Goal: Communication & Community: Answer question/provide support

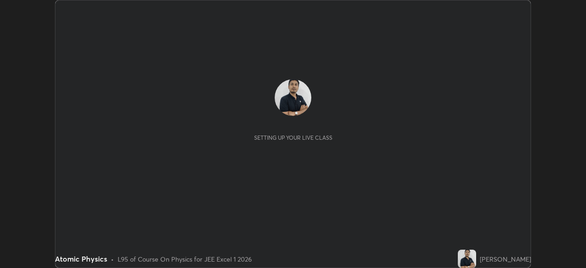
scroll to position [268, 586]
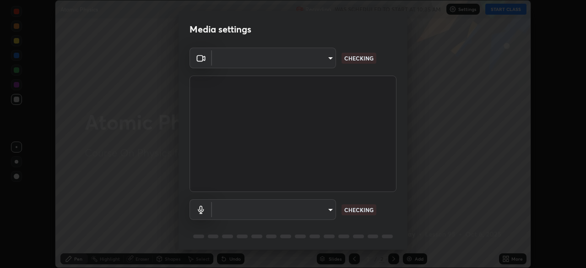
type input "1aa9a2346586593530aac2cf173ef8fd9a708ba55414d838fbce605f7d08cc12"
click at [286, 209] on body "Erase all Atomic Physics Recording WAS SCHEDULED TO START AT 10:35 AM Settings …" at bounding box center [293, 134] width 586 height 268
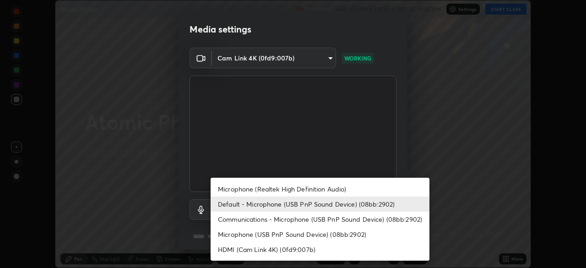
click at [257, 188] on li "Microphone (Realtek High Definition Audio)" at bounding box center [320, 188] width 219 height 15
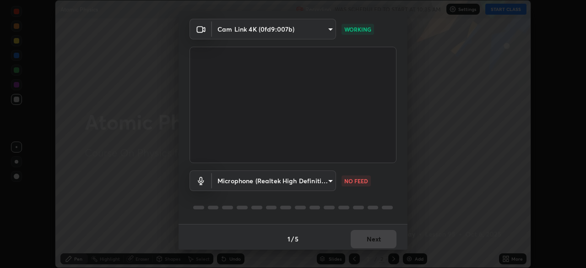
scroll to position [33, 0]
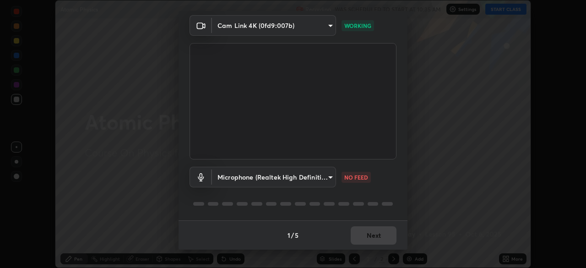
click at [255, 184] on body "Erase all Atomic Physics Recording WAS SCHEDULED TO START AT 10:35 AM Settings …" at bounding box center [293, 134] width 586 height 268
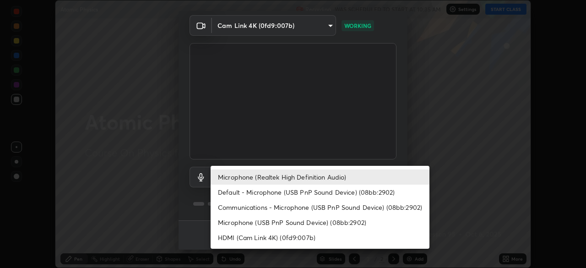
click at [241, 195] on li "Default - Microphone (USB PnP Sound Device) (08bb:2902)" at bounding box center [320, 192] width 219 height 15
type input "default"
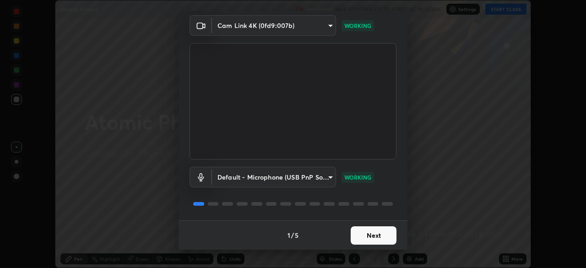
click at [376, 238] on button "Next" at bounding box center [374, 235] width 46 height 18
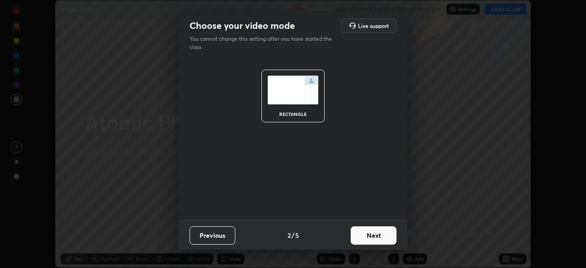
scroll to position [0, 0]
click at [375, 235] on button "Next" at bounding box center [374, 235] width 46 height 18
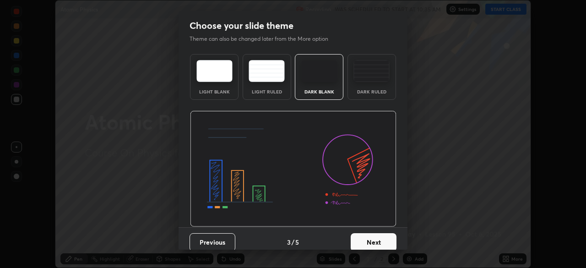
click at [377, 234] on button "Next" at bounding box center [374, 242] width 46 height 18
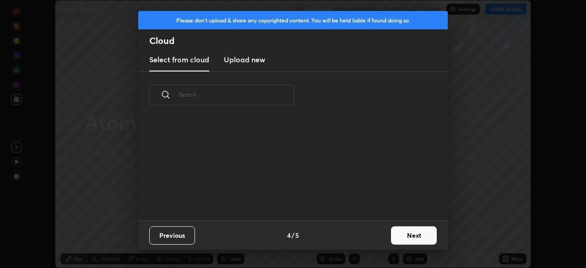
click at [414, 234] on button "Next" at bounding box center [414, 235] width 46 height 18
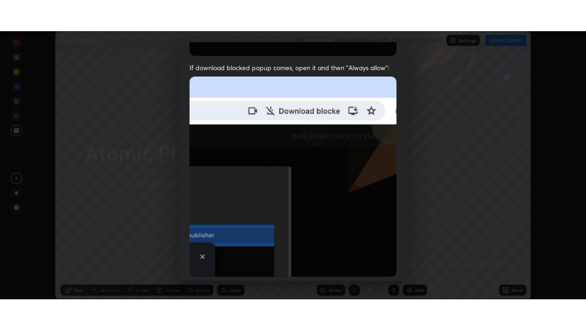
scroll to position [219, 0]
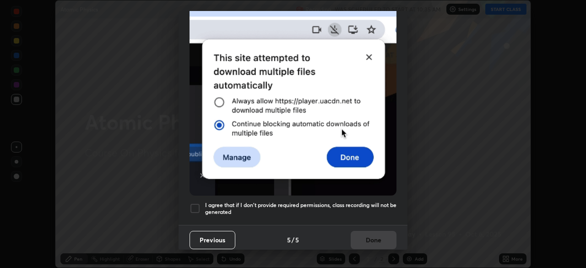
click at [196, 203] on div at bounding box center [195, 208] width 11 height 11
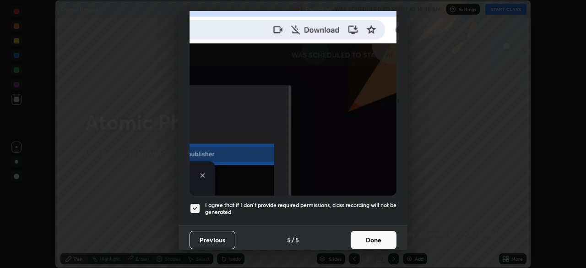
click at [368, 234] on button "Done" at bounding box center [374, 240] width 46 height 18
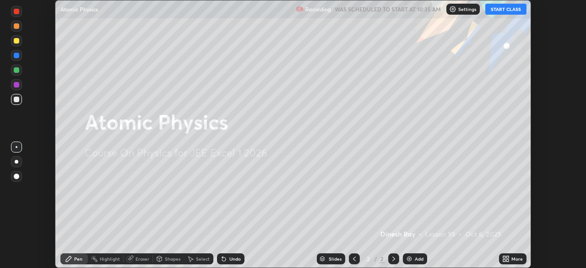
click at [510, 262] on div "More" at bounding box center [512, 258] width 27 height 11
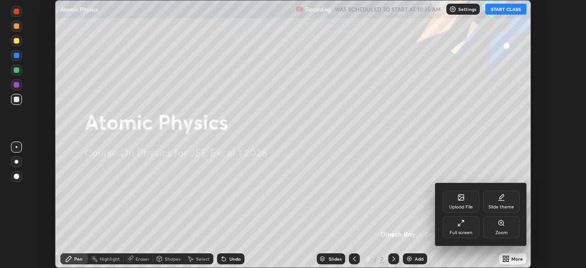
click at [466, 226] on div "Full screen" at bounding box center [461, 227] width 37 height 22
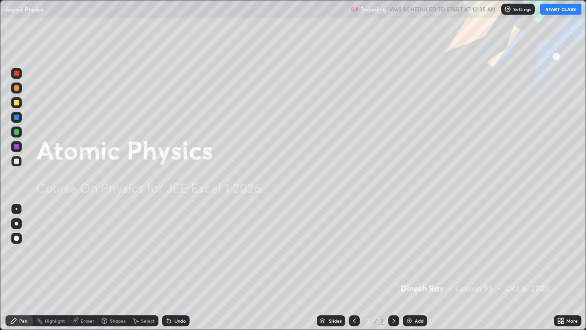
scroll to position [330, 586]
click at [564, 9] on button "START CLASS" at bounding box center [560, 9] width 41 height 11
click at [16, 224] on div at bounding box center [17, 224] width 4 height 4
click at [409, 267] on img at bounding box center [409, 320] width 7 height 7
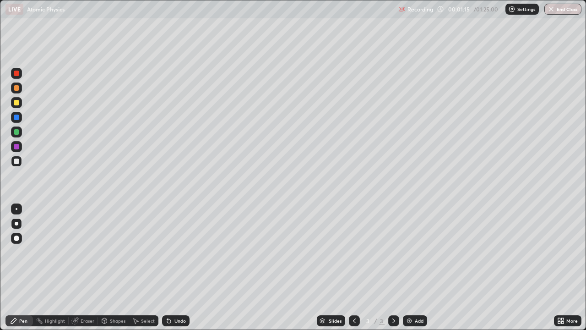
click at [17, 103] on div at bounding box center [16, 102] width 5 height 5
click at [22, 158] on div at bounding box center [16, 161] width 15 height 15
click at [416, 267] on div "Add" at bounding box center [415, 320] width 24 height 11
click at [18, 100] on div at bounding box center [16, 102] width 11 height 11
click at [19, 112] on div at bounding box center [16, 117] width 11 height 11
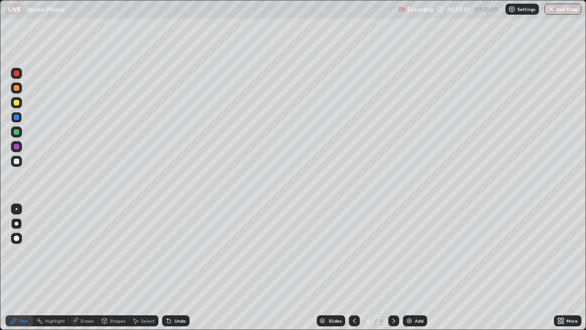
click at [16, 130] on div at bounding box center [16, 131] width 5 height 5
click at [410, 267] on img at bounding box center [409, 320] width 7 height 7
click at [18, 103] on div at bounding box center [16, 102] width 5 height 5
click at [16, 101] on div at bounding box center [16, 102] width 5 height 5
click at [171, 267] on div "Undo" at bounding box center [175, 320] width 27 height 11
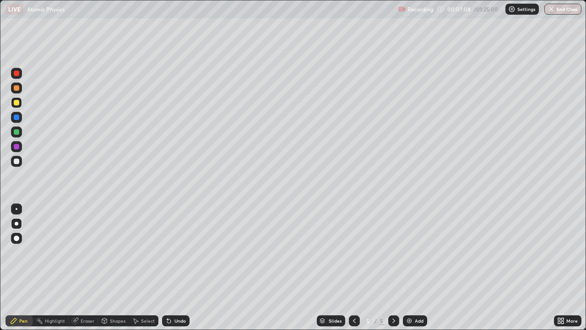
click at [168, 267] on div "Undo" at bounding box center [175, 320] width 27 height 11
click at [166, 267] on div "Undo" at bounding box center [175, 320] width 27 height 11
click at [109, 267] on div "Shapes" at bounding box center [113, 320] width 31 height 11
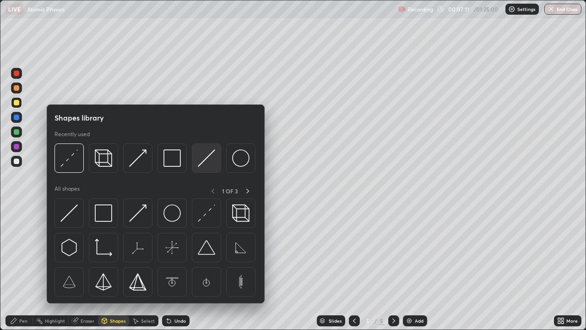
click at [203, 164] on img at bounding box center [206, 157] width 17 height 17
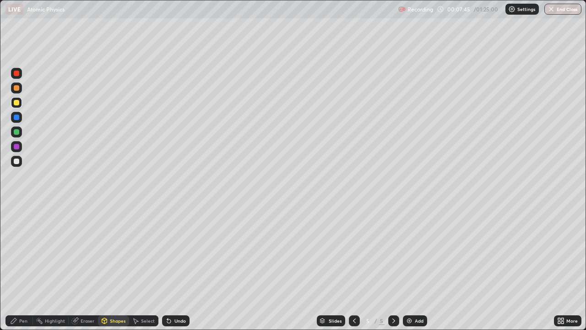
click at [18, 158] on div at bounding box center [16, 161] width 11 height 11
click at [20, 117] on div at bounding box center [16, 117] width 11 height 11
click at [113, 267] on div "Shapes" at bounding box center [118, 320] width 16 height 5
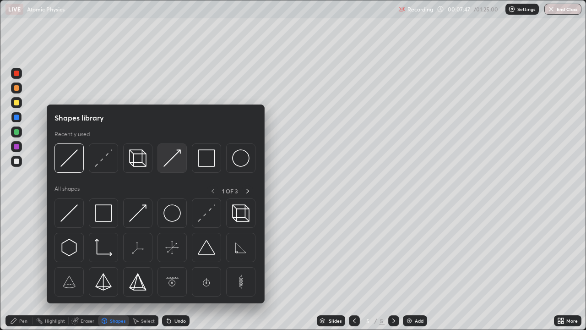
click at [170, 164] on img at bounding box center [172, 157] width 17 height 17
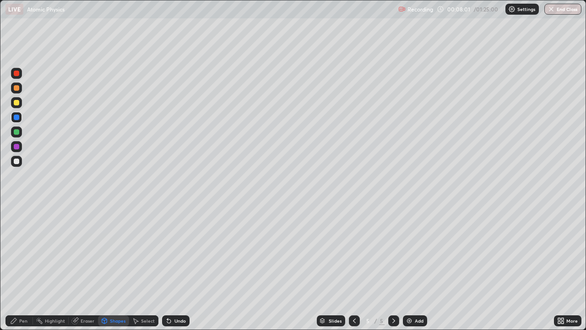
click at [177, 267] on div "Undo" at bounding box center [179, 320] width 11 height 5
click at [17, 161] on div at bounding box center [16, 160] width 5 height 5
click at [17, 267] on icon at bounding box center [13, 320] width 7 height 7
click at [19, 118] on div at bounding box center [16, 116] width 5 height 5
click at [180, 267] on div "Undo" at bounding box center [179, 320] width 11 height 5
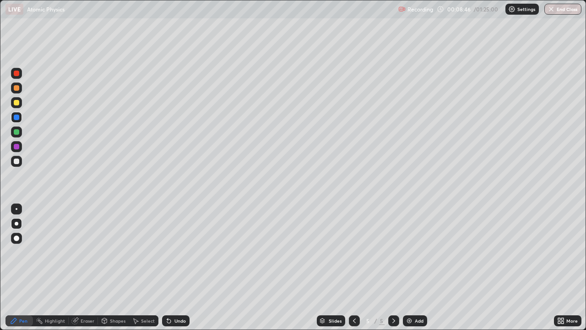
click at [120, 267] on div "Shapes" at bounding box center [118, 320] width 16 height 5
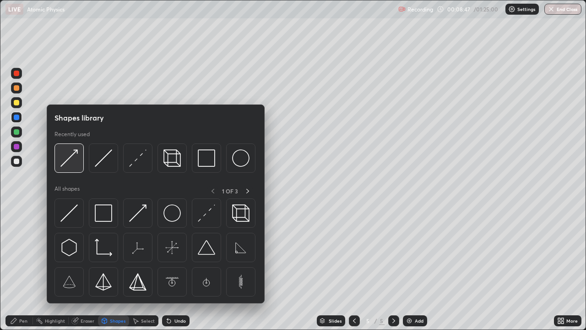
click at [75, 157] on img at bounding box center [68, 157] width 17 height 17
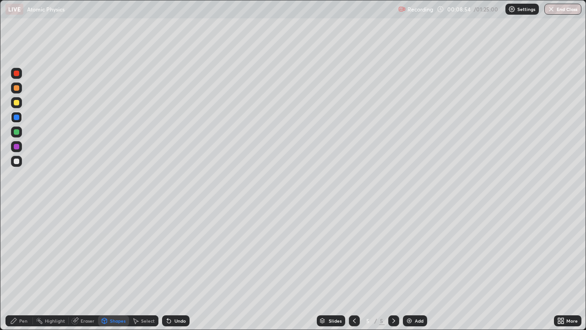
click at [90, 267] on div "Eraser" at bounding box center [88, 320] width 14 height 5
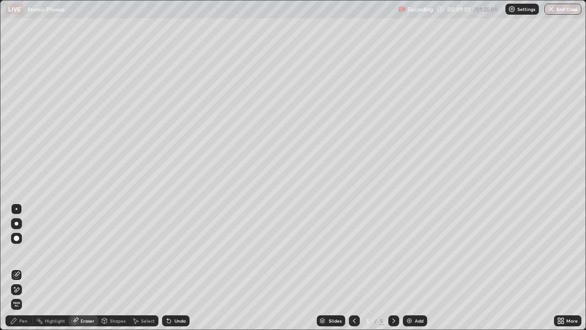
click at [77, 267] on icon at bounding box center [74, 320] width 7 height 7
click at [19, 267] on div "Pen" at bounding box center [18, 320] width 27 height 11
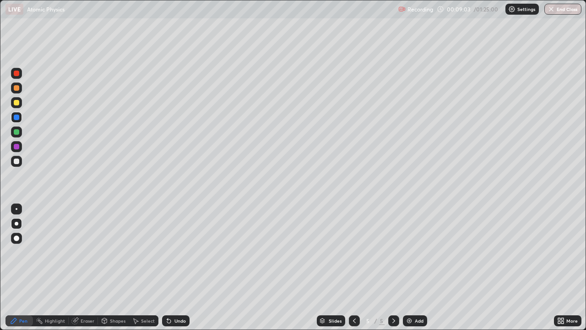
click at [16, 119] on div at bounding box center [16, 116] width 5 height 5
click at [112, 267] on div "Shapes" at bounding box center [118, 320] width 16 height 5
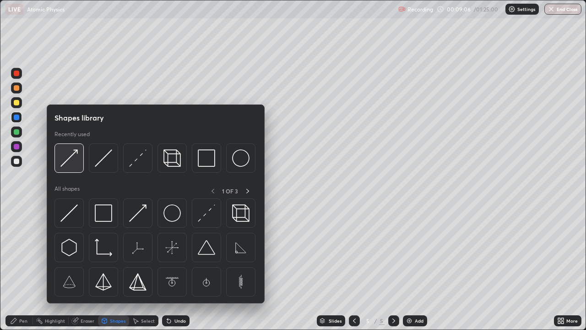
click at [74, 162] on img at bounding box center [68, 157] width 17 height 17
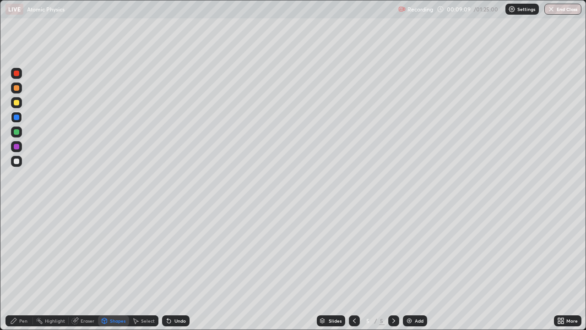
click at [178, 267] on div "Undo" at bounding box center [175, 320] width 27 height 11
click at [22, 101] on div at bounding box center [16, 102] width 11 height 11
click at [174, 267] on div "Undo" at bounding box center [179, 320] width 11 height 5
click at [20, 267] on div "Pen" at bounding box center [23, 320] width 8 height 5
click at [22, 127] on div at bounding box center [16, 132] width 15 height 15
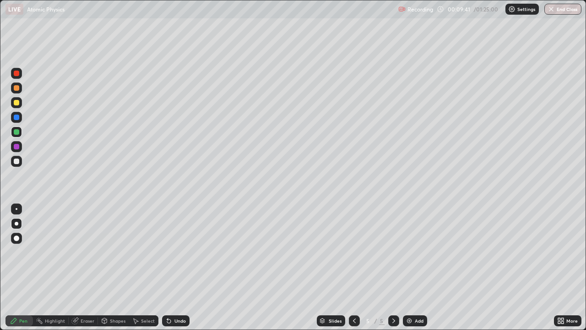
click at [84, 267] on div "Eraser" at bounding box center [83, 320] width 29 height 11
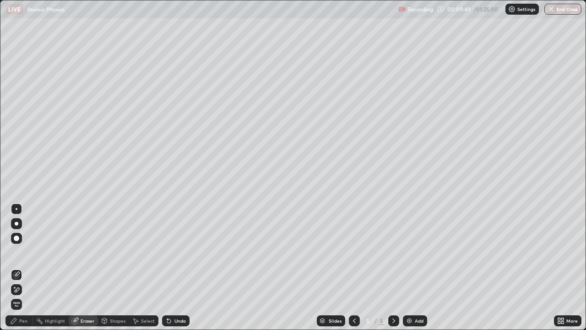
click at [14, 267] on icon at bounding box center [13, 320] width 5 height 5
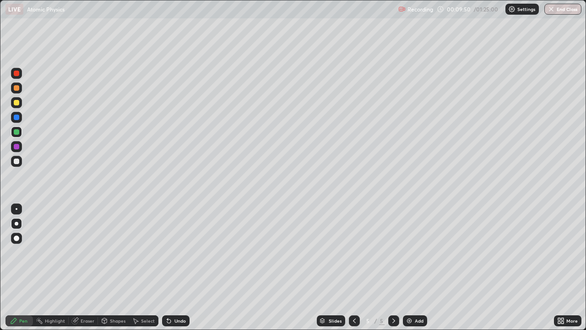
click at [18, 131] on div at bounding box center [16, 131] width 5 height 5
click at [119, 267] on div "Shapes" at bounding box center [118, 320] width 16 height 5
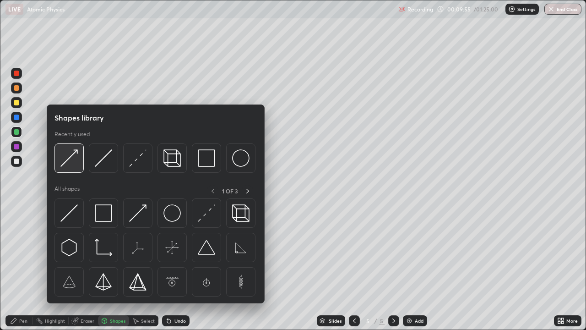
click at [75, 163] on img at bounding box center [68, 157] width 17 height 17
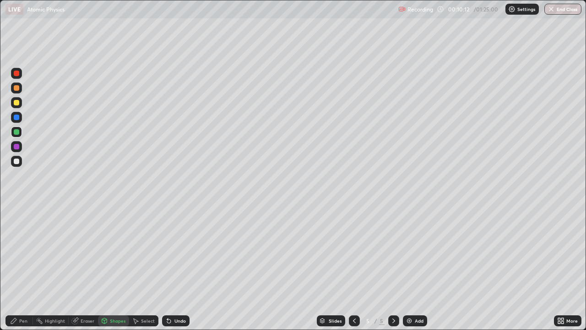
click at [22, 267] on div "Pen" at bounding box center [23, 320] width 8 height 5
click at [21, 166] on div at bounding box center [16, 161] width 11 height 15
click at [16, 103] on div at bounding box center [16, 102] width 5 height 5
click at [18, 87] on div at bounding box center [16, 87] width 5 height 5
click at [113, 267] on div "Shapes" at bounding box center [118, 320] width 16 height 5
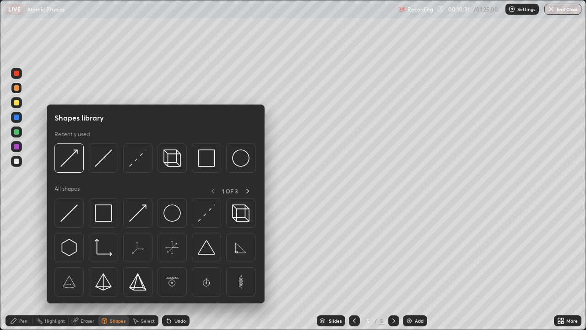
click at [81, 267] on div "Eraser" at bounding box center [83, 320] width 29 height 11
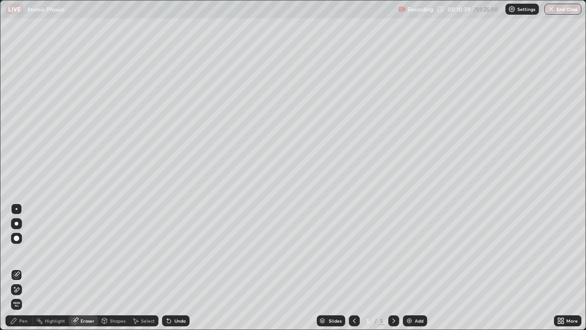
click at [24, 267] on div "Pen" at bounding box center [18, 320] width 27 height 11
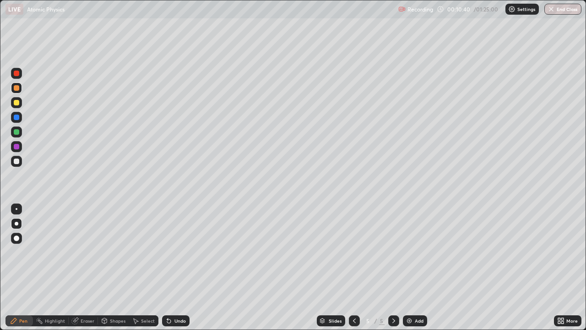
click at [18, 88] on div at bounding box center [16, 87] width 5 height 5
click at [120, 267] on div "Shapes" at bounding box center [118, 320] width 16 height 5
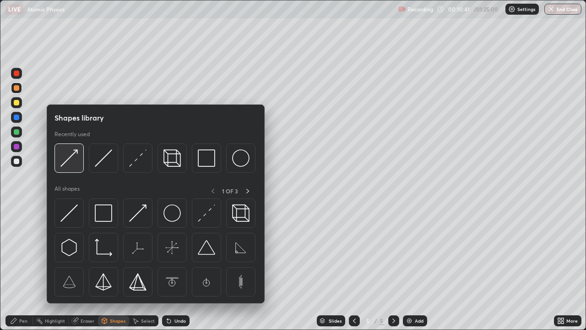
click at [79, 161] on div at bounding box center [69, 157] width 29 height 29
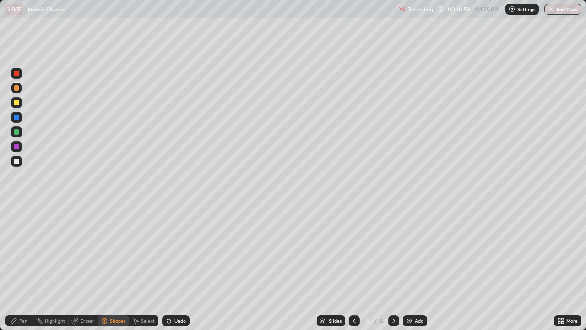
click at [86, 267] on div "Eraser" at bounding box center [83, 320] width 29 height 11
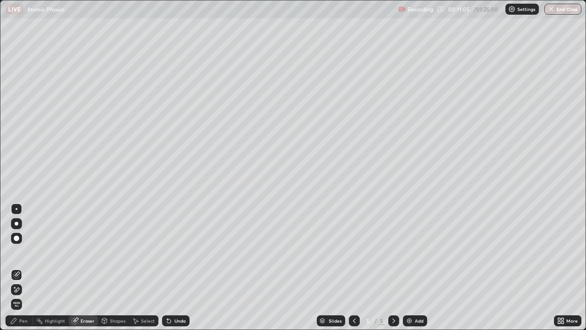
click at [25, 267] on div "Pen" at bounding box center [23, 320] width 8 height 5
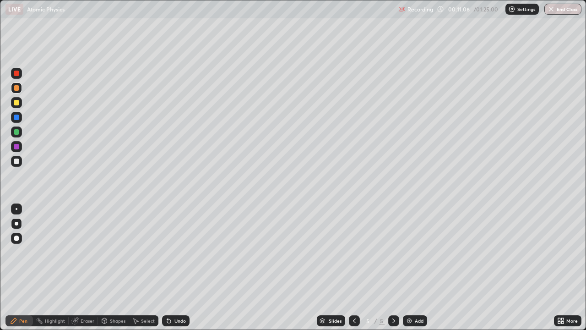
click at [16, 103] on div at bounding box center [16, 102] width 5 height 5
click at [145, 267] on div "Select" at bounding box center [143, 320] width 29 height 11
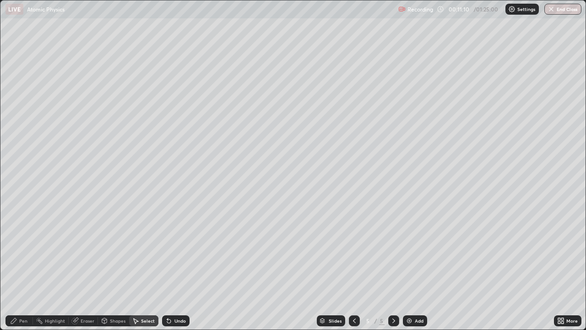
click at [116, 267] on div "Shapes" at bounding box center [118, 320] width 16 height 5
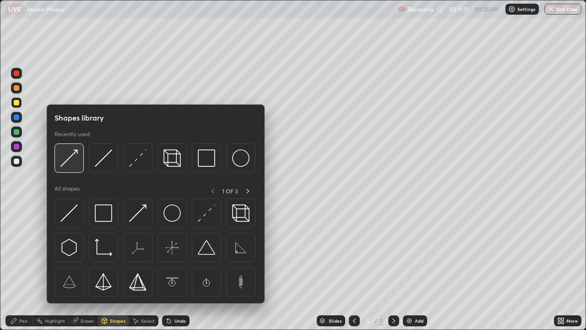
click at [73, 155] on img at bounding box center [68, 157] width 17 height 17
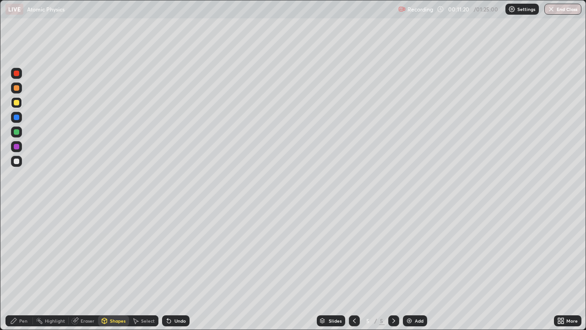
click at [86, 267] on div "Eraser" at bounding box center [88, 320] width 14 height 5
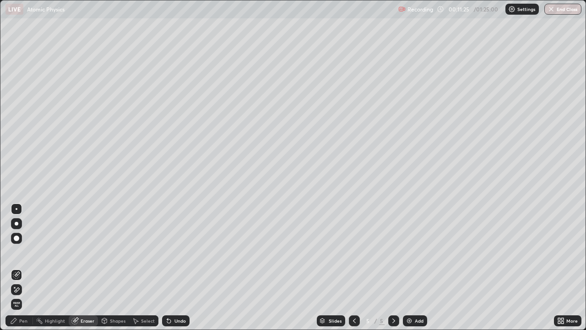
click at [23, 267] on div "Pen" at bounding box center [18, 320] width 27 height 11
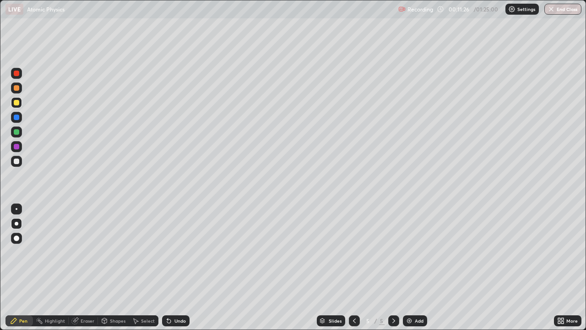
click at [16, 87] on div at bounding box center [16, 87] width 5 height 5
click at [119, 267] on div "Shapes" at bounding box center [118, 320] width 16 height 5
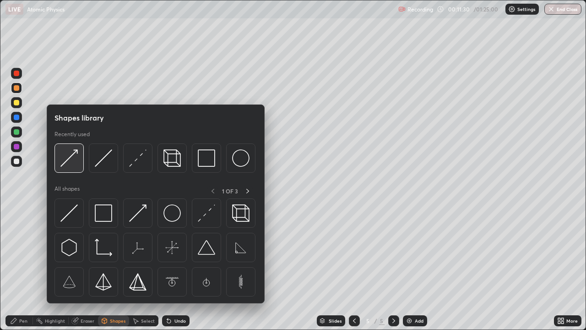
click at [76, 163] on img at bounding box center [68, 157] width 17 height 17
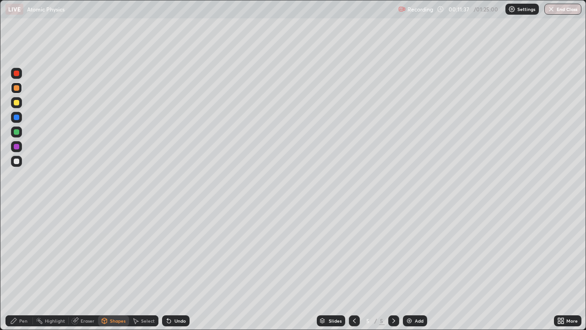
click at [19, 267] on div "Pen" at bounding box center [18, 320] width 27 height 11
click at [17, 160] on div at bounding box center [16, 160] width 5 height 5
click at [19, 135] on div at bounding box center [16, 131] width 11 height 11
click at [415, 267] on div "Add" at bounding box center [419, 320] width 9 height 5
click at [16, 103] on div at bounding box center [16, 102] width 5 height 5
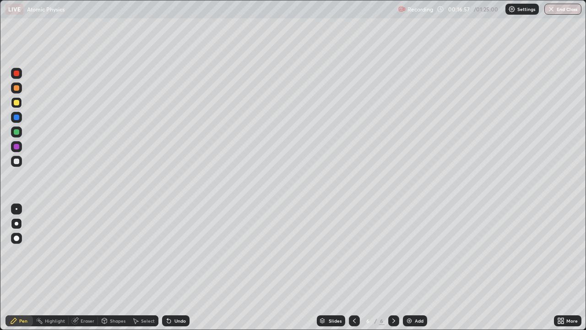
click at [17, 116] on div at bounding box center [16, 116] width 5 height 5
click at [12, 103] on div at bounding box center [16, 102] width 11 height 11
click at [184, 267] on div "Undo" at bounding box center [175, 320] width 27 height 11
click at [89, 267] on div "Eraser" at bounding box center [88, 320] width 14 height 5
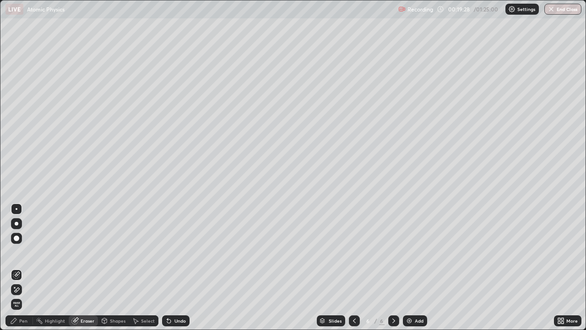
click at [22, 267] on div "Pen" at bounding box center [18, 320] width 27 height 11
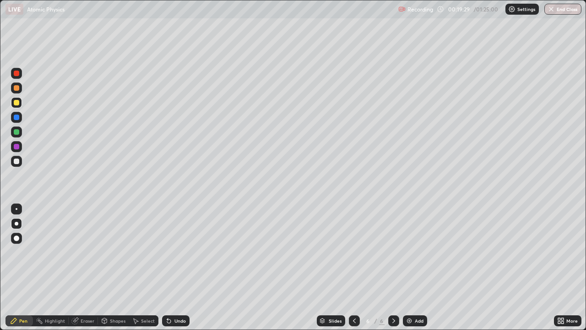
click at [23, 163] on div at bounding box center [16, 161] width 15 height 15
click at [17, 120] on div at bounding box center [16, 117] width 11 height 11
click at [410, 267] on img at bounding box center [409, 320] width 7 height 7
click at [18, 89] on div at bounding box center [16, 87] width 5 height 5
click at [83, 267] on div "Eraser" at bounding box center [88, 320] width 14 height 5
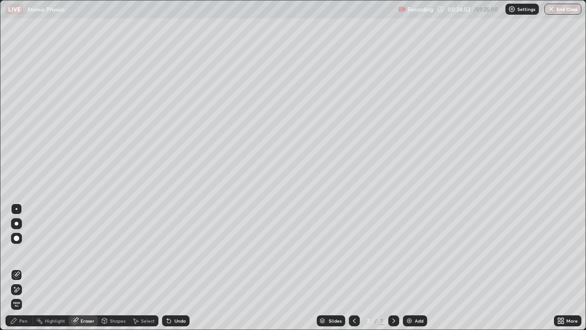
click at [18, 267] on div "Pen" at bounding box center [18, 320] width 27 height 11
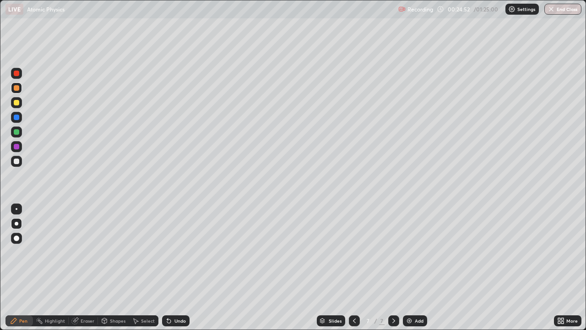
click at [184, 267] on div "Undo" at bounding box center [179, 320] width 11 height 5
click at [185, 267] on div "Undo" at bounding box center [179, 320] width 11 height 5
click at [110, 267] on div "Shapes" at bounding box center [118, 320] width 16 height 5
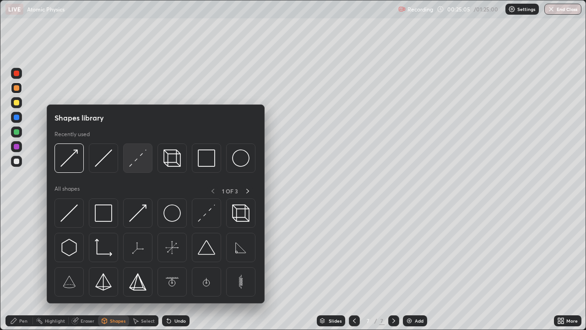
click at [138, 166] on img at bounding box center [137, 157] width 17 height 17
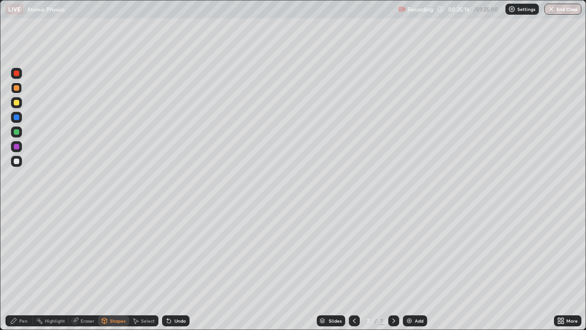
click at [180, 267] on div "Undo" at bounding box center [175, 320] width 27 height 11
click at [85, 267] on div "Eraser" at bounding box center [88, 320] width 14 height 5
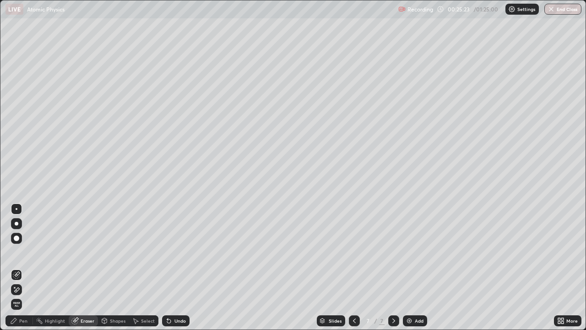
click at [110, 267] on div "Shapes" at bounding box center [118, 320] width 16 height 5
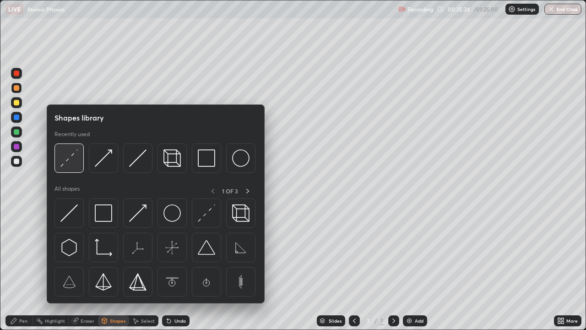
click at [69, 165] on img at bounding box center [68, 157] width 17 height 17
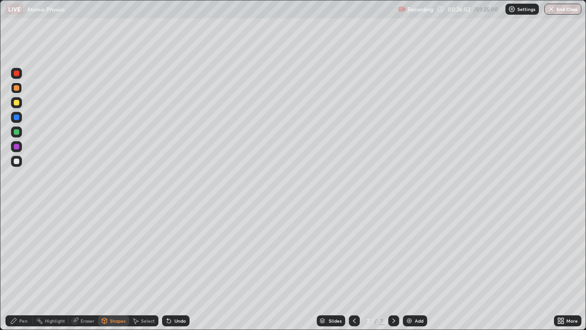
click at [16, 267] on icon at bounding box center [13, 320] width 7 height 7
click at [14, 117] on div at bounding box center [16, 116] width 5 height 5
click at [16, 99] on div at bounding box center [16, 102] width 11 height 11
click at [85, 267] on div "Eraser" at bounding box center [88, 320] width 14 height 5
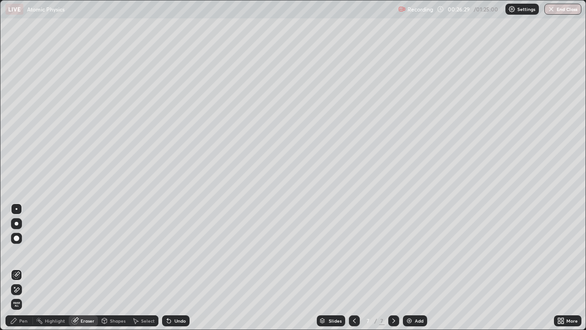
click at [20, 267] on div "Pen" at bounding box center [18, 320] width 27 height 11
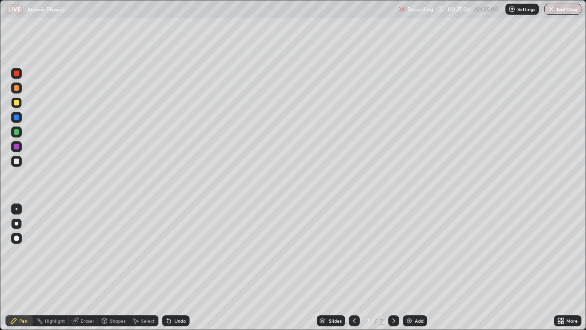
click at [20, 165] on div at bounding box center [16, 161] width 11 height 11
click at [16, 209] on div at bounding box center [17, 209] width 2 height 2
click at [413, 267] on div "Add" at bounding box center [415, 320] width 24 height 11
click at [21, 104] on div at bounding box center [16, 102] width 11 height 11
click at [17, 88] on div at bounding box center [16, 87] width 5 height 5
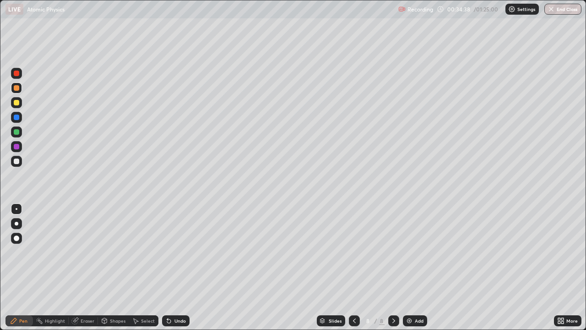
click at [15, 224] on div at bounding box center [17, 224] width 4 height 4
click at [20, 160] on div at bounding box center [16, 161] width 11 height 11
click at [17, 120] on div at bounding box center [16, 117] width 11 height 11
click at [16, 165] on div at bounding box center [16, 161] width 11 height 11
click at [14, 100] on div at bounding box center [16, 102] width 11 height 11
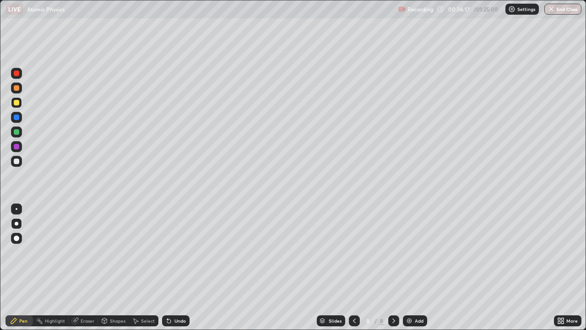
click at [22, 159] on div at bounding box center [16, 161] width 11 height 11
click at [16, 104] on div at bounding box center [16, 102] width 5 height 5
click at [17, 115] on div at bounding box center [16, 116] width 5 height 5
click at [16, 130] on div at bounding box center [16, 131] width 5 height 5
click at [84, 267] on div "Eraser" at bounding box center [88, 320] width 14 height 5
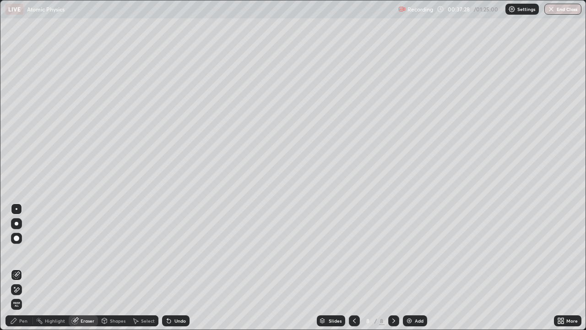
click at [17, 267] on div "Pen" at bounding box center [18, 320] width 27 height 11
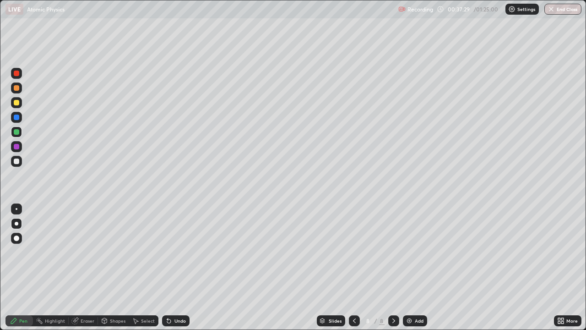
click at [17, 107] on div at bounding box center [16, 102] width 11 height 11
click at [20, 164] on div at bounding box center [16, 161] width 11 height 11
click at [408, 267] on img at bounding box center [409, 320] width 7 height 7
click at [17, 100] on div at bounding box center [16, 102] width 5 height 5
click at [20, 118] on div at bounding box center [16, 117] width 11 height 11
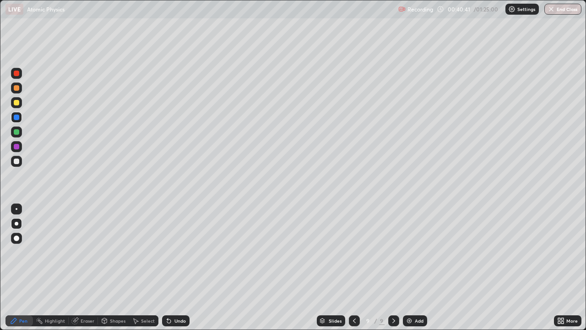
click at [181, 267] on div "Undo" at bounding box center [175, 320] width 27 height 11
click at [180, 267] on div "Undo" at bounding box center [179, 320] width 11 height 5
click at [183, 267] on div "Undo" at bounding box center [175, 320] width 27 height 11
click at [185, 267] on div "Undo" at bounding box center [175, 320] width 27 height 11
click at [180, 267] on div "Undo" at bounding box center [175, 320] width 27 height 11
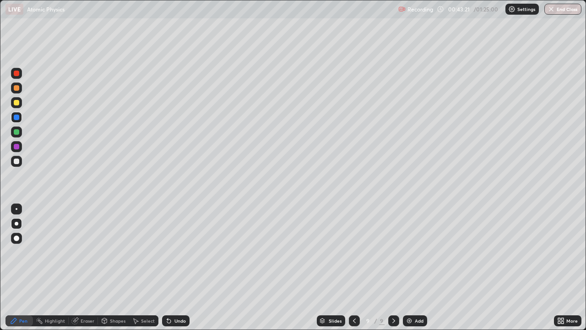
click at [421, 267] on div "Add" at bounding box center [415, 320] width 24 height 11
click at [18, 100] on div at bounding box center [16, 102] width 5 height 5
click at [17, 118] on div at bounding box center [16, 116] width 5 height 5
click at [21, 101] on div at bounding box center [16, 102] width 11 height 11
click at [420, 267] on div "Add" at bounding box center [415, 320] width 24 height 11
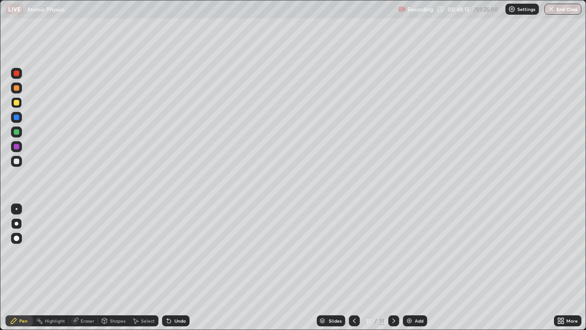
click at [18, 88] on div at bounding box center [16, 87] width 5 height 5
click at [20, 165] on div at bounding box center [16, 161] width 11 height 11
click at [16, 102] on div at bounding box center [16, 102] width 5 height 5
click at [17, 134] on div at bounding box center [16, 131] width 5 height 5
click at [20, 120] on div at bounding box center [16, 117] width 11 height 11
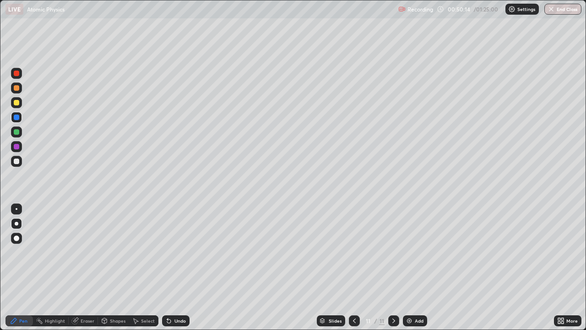
click at [19, 98] on div at bounding box center [16, 102] width 11 height 11
click at [21, 161] on div at bounding box center [16, 161] width 11 height 11
click at [16, 102] on div at bounding box center [16, 102] width 5 height 5
click at [18, 147] on div at bounding box center [16, 146] width 5 height 5
click at [20, 71] on div at bounding box center [16, 73] width 11 height 11
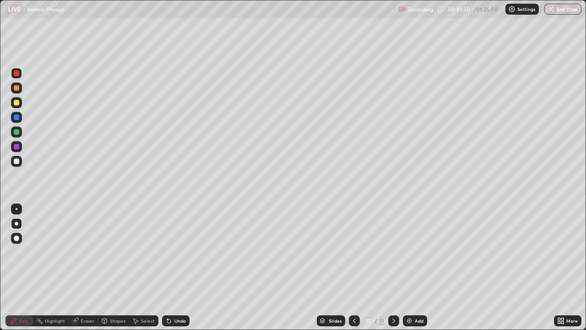
click at [16, 148] on div at bounding box center [16, 146] width 5 height 5
click at [19, 103] on div at bounding box center [16, 102] width 11 height 11
click at [19, 117] on div at bounding box center [16, 116] width 5 height 5
click at [18, 127] on div at bounding box center [16, 131] width 11 height 11
click at [21, 116] on div at bounding box center [16, 117] width 11 height 11
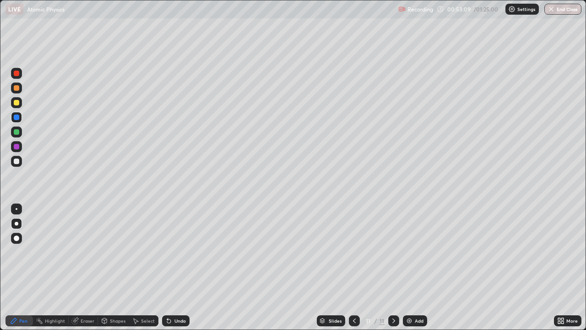
click at [17, 147] on div at bounding box center [16, 146] width 5 height 5
click at [22, 76] on div at bounding box center [16, 73] width 11 height 11
click at [20, 104] on div at bounding box center [16, 102] width 11 height 11
click at [17, 132] on div at bounding box center [16, 131] width 5 height 5
click at [15, 106] on div at bounding box center [16, 102] width 11 height 11
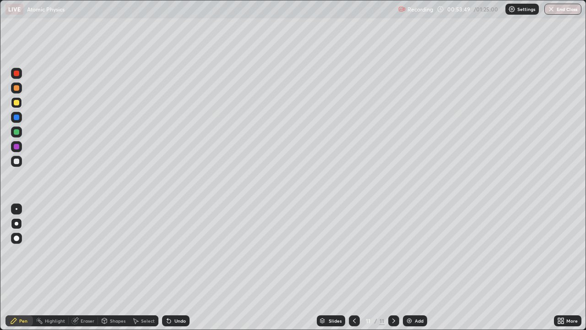
click at [180, 267] on div "Undo" at bounding box center [179, 320] width 11 height 5
click at [177, 267] on div "Undo" at bounding box center [179, 320] width 11 height 5
click at [176, 267] on div "Undo" at bounding box center [179, 320] width 11 height 5
click at [178, 267] on div "Undo" at bounding box center [179, 320] width 11 height 5
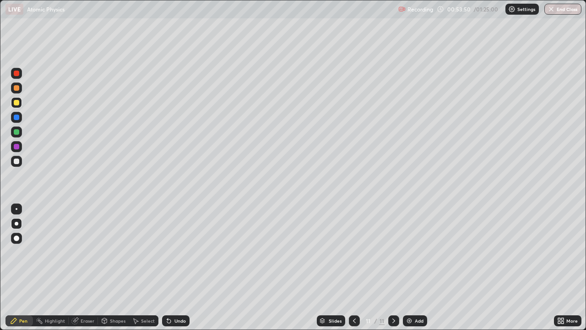
click at [176, 267] on div "Undo" at bounding box center [175, 320] width 27 height 11
click at [177, 267] on div "Undo" at bounding box center [179, 320] width 11 height 5
click at [177, 267] on div "Undo" at bounding box center [175, 320] width 27 height 11
click at [178, 267] on div "Undo" at bounding box center [175, 320] width 27 height 11
click at [176, 267] on div "Undo" at bounding box center [179, 320] width 11 height 5
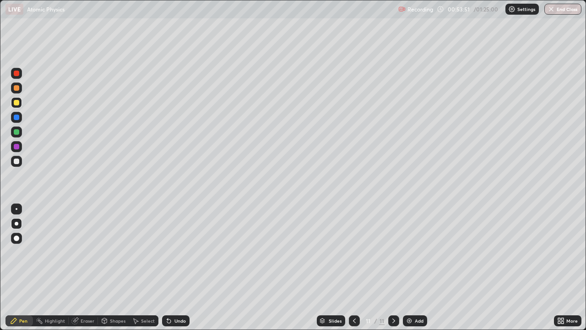
click at [178, 267] on div "Undo" at bounding box center [179, 320] width 11 height 5
click at [176, 267] on div "Undo" at bounding box center [175, 320] width 27 height 11
click at [174, 267] on div "Undo" at bounding box center [173, 320] width 31 height 18
click at [171, 267] on div "Undo" at bounding box center [175, 320] width 27 height 11
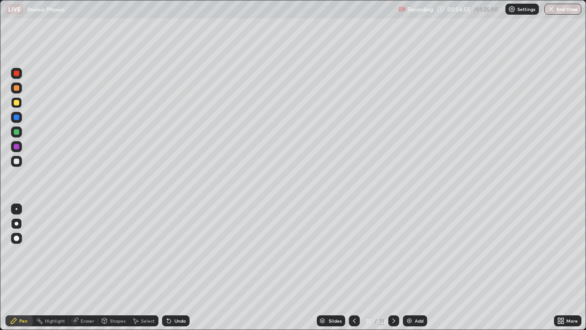
click at [19, 104] on div at bounding box center [16, 102] width 11 height 11
click at [20, 120] on div at bounding box center [16, 117] width 11 height 11
click at [415, 267] on div "Add" at bounding box center [415, 320] width 24 height 11
click at [21, 104] on div at bounding box center [16, 102] width 11 height 11
click at [22, 162] on div at bounding box center [16, 161] width 11 height 11
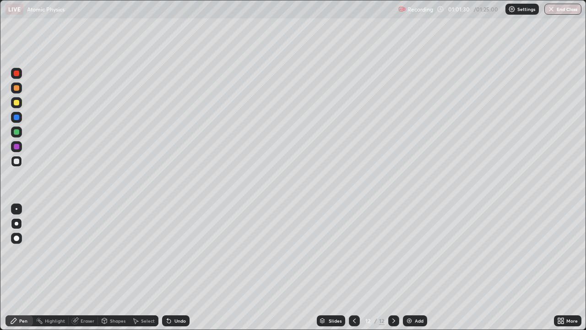
click at [15, 120] on div at bounding box center [16, 116] width 5 height 5
click at [19, 107] on div at bounding box center [16, 102] width 11 height 11
click at [16, 165] on div at bounding box center [16, 161] width 11 height 11
click at [22, 120] on div at bounding box center [16, 117] width 11 height 11
click at [415, 267] on div "Add" at bounding box center [419, 320] width 9 height 5
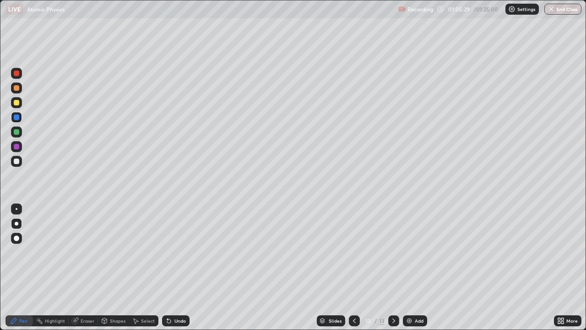
click at [17, 103] on div at bounding box center [16, 102] width 5 height 5
click at [21, 156] on div at bounding box center [16, 161] width 11 height 15
click at [119, 267] on div "Shapes" at bounding box center [113, 320] width 31 height 18
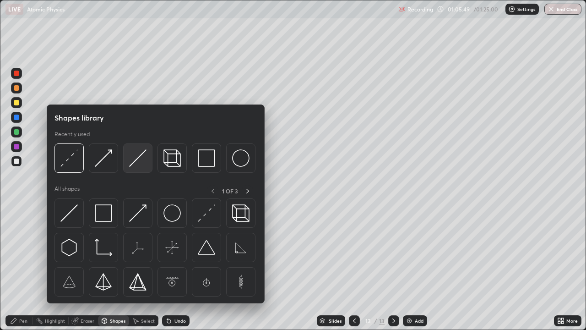
click at [133, 158] on img at bounding box center [137, 157] width 17 height 17
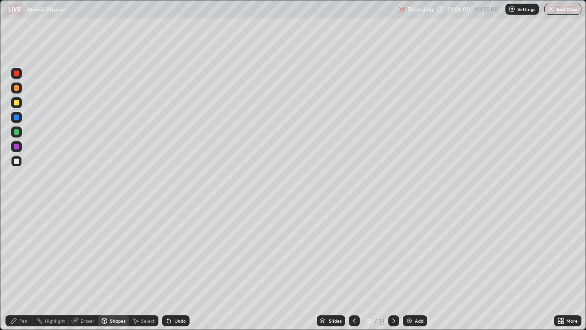
click at [23, 267] on div "Pen" at bounding box center [23, 320] width 8 height 5
click at [17, 114] on div at bounding box center [16, 116] width 5 height 5
click at [179, 267] on div "Undo" at bounding box center [175, 320] width 27 height 11
click at [181, 267] on div "Undo" at bounding box center [175, 320] width 27 height 11
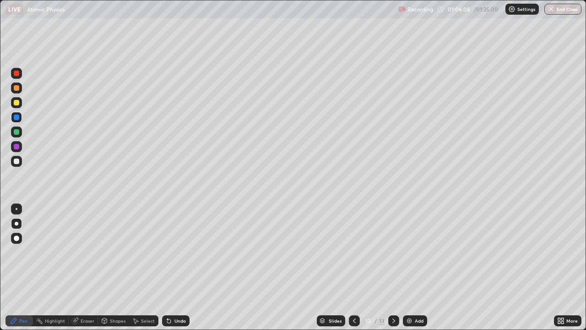
click at [181, 267] on div "Undo" at bounding box center [175, 320] width 27 height 11
click at [183, 267] on div "Undo" at bounding box center [175, 320] width 27 height 11
click at [20, 102] on div at bounding box center [16, 102] width 11 height 11
click at [16, 116] on div at bounding box center [16, 116] width 5 height 5
click at [18, 101] on div at bounding box center [16, 102] width 5 height 5
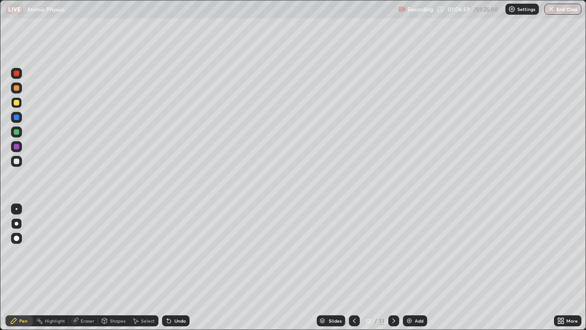
click at [172, 267] on div "Undo" at bounding box center [175, 320] width 27 height 11
click at [174, 267] on div "Undo" at bounding box center [179, 320] width 11 height 5
click at [16, 131] on div at bounding box center [16, 131] width 5 height 5
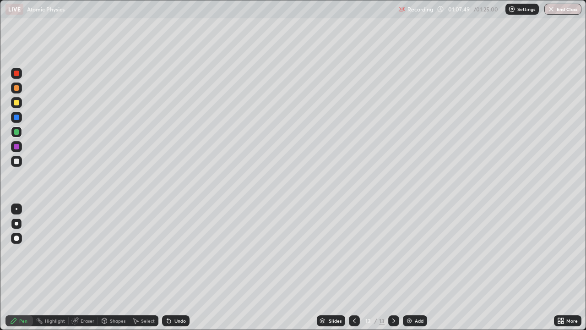
click at [183, 267] on div "Undo" at bounding box center [175, 320] width 27 height 11
click at [179, 267] on div "Undo" at bounding box center [175, 320] width 27 height 11
click at [19, 106] on div at bounding box center [16, 102] width 11 height 11
click at [410, 267] on img at bounding box center [409, 320] width 7 height 7
click at [19, 162] on div at bounding box center [16, 160] width 5 height 5
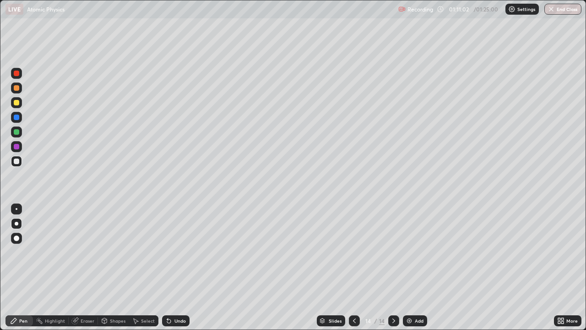
click at [179, 267] on div "Undo" at bounding box center [179, 320] width 11 height 5
click at [180, 267] on div "Undo" at bounding box center [175, 320] width 27 height 11
click at [408, 267] on img at bounding box center [409, 320] width 7 height 7
click at [19, 89] on div at bounding box center [16, 87] width 11 height 11
click at [21, 163] on div at bounding box center [16, 161] width 11 height 11
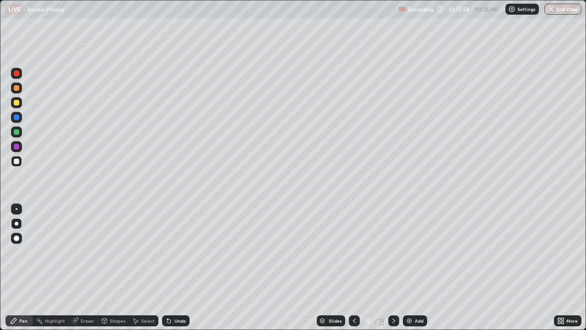
click at [18, 133] on div at bounding box center [16, 131] width 5 height 5
click at [184, 267] on div "Undo" at bounding box center [179, 320] width 11 height 5
click at [187, 267] on div "Undo" at bounding box center [175, 320] width 27 height 11
click at [185, 267] on div "Undo" at bounding box center [175, 320] width 27 height 11
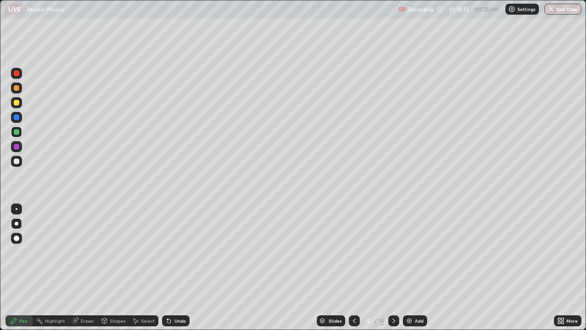
click at [185, 267] on div "Undo" at bounding box center [175, 320] width 27 height 11
click at [186, 267] on div "Undo" at bounding box center [175, 320] width 27 height 11
click at [187, 267] on div "Undo" at bounding box center [175, 320] width 27 height 11
click at [186, 267] on div "Undo" at bounding box center [175, 320] width 27 height 11
click at [188, 267] on div "Undo" at bounding box center [175, 320] width 27 height 11
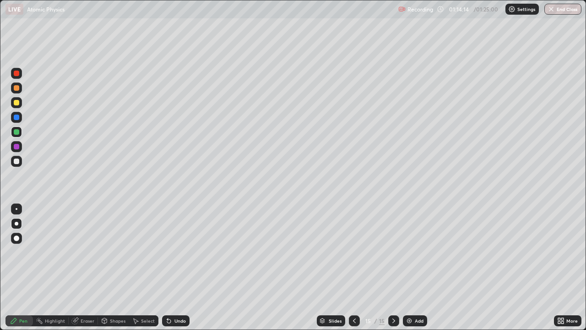
click at [188, 267] on div "Undo" at bounding box center [175, 320] width 27 height 11
click at [194, 267] on div "Slides 15 / 15 Add" at bounding box center [372, 320] width 365 height 18
click at [188, 267] on div "Undo" at bounding box center [175, 320] width 27 height 11
click at [19, 101] on div at bounding box center [16, 102] width 5 height 5
click at [21, 163] on div at bounding box center [16, 161] width 11 height 11
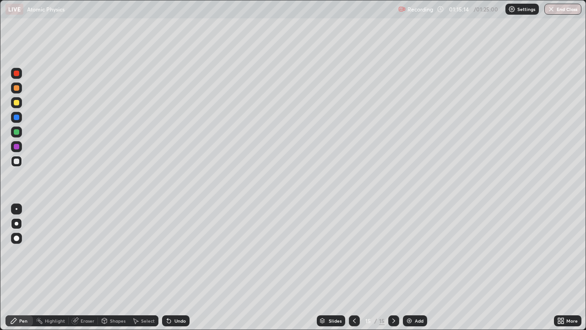
click at [16, 117] on div at bounding box center [16, 116] width 5 height 5
click at [566, 8] on button "End Class" at bounding box center [563, 9] width 37 height 11
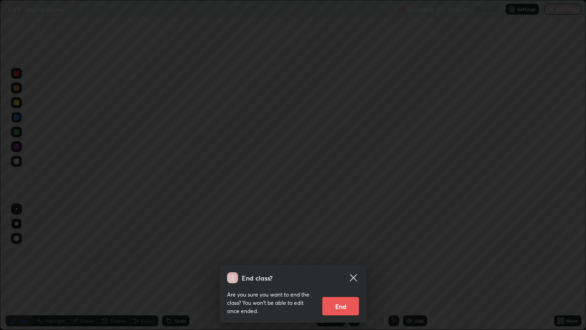
click at [347, 267] on button "End" at bounding box center [340, 306] width 37 height 18
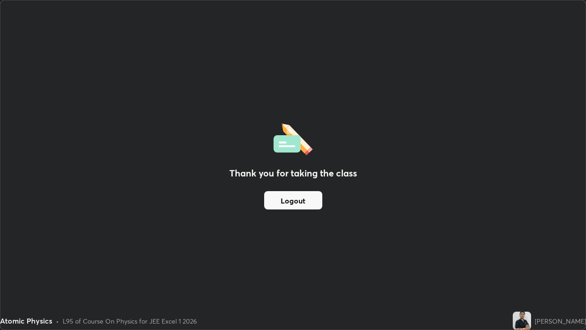
click at [298, 201] on button "Logout" at bounding box center [293, 200] width 58 height 18
